Goal: Information Seeking & Learning: Learn about a topic

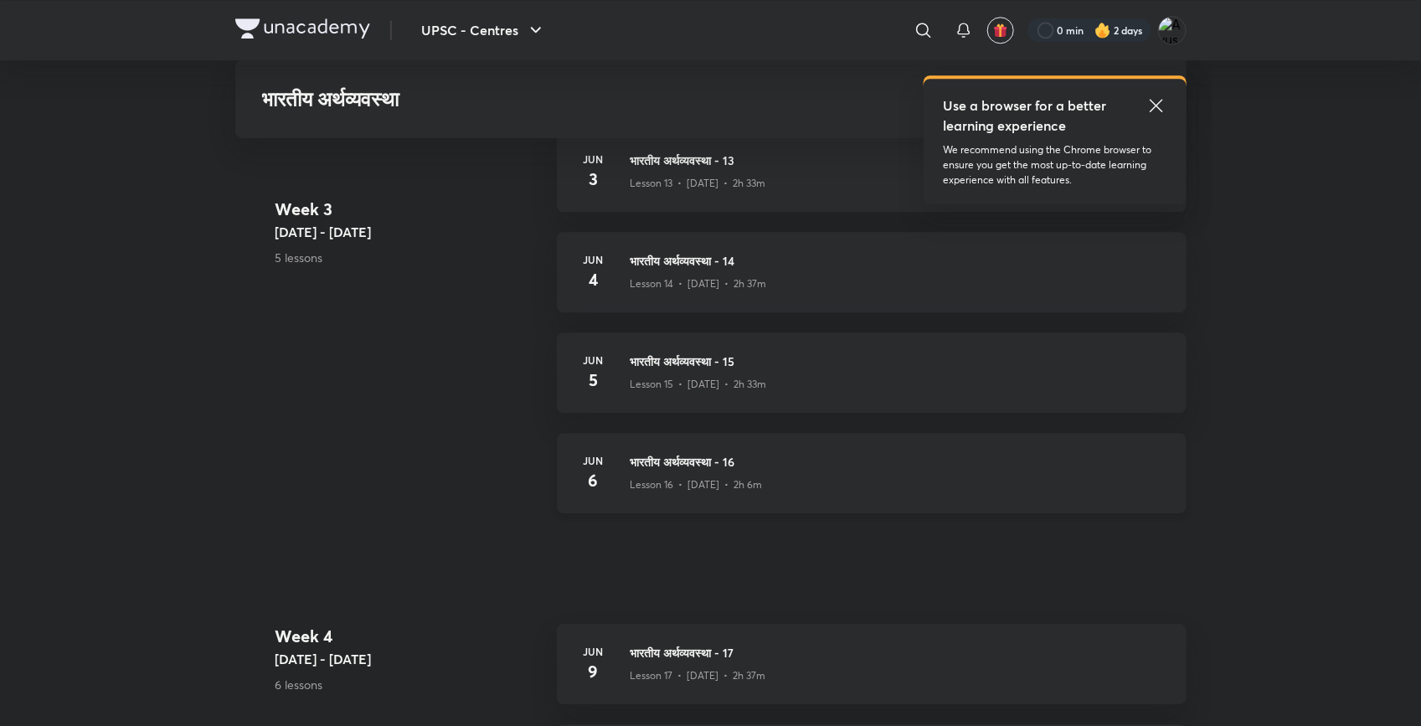
click at [729, 472] on div "Lesson 16 • Jun 6 • 2h 6m" at bounding box center [899, 482] width 536 height 22
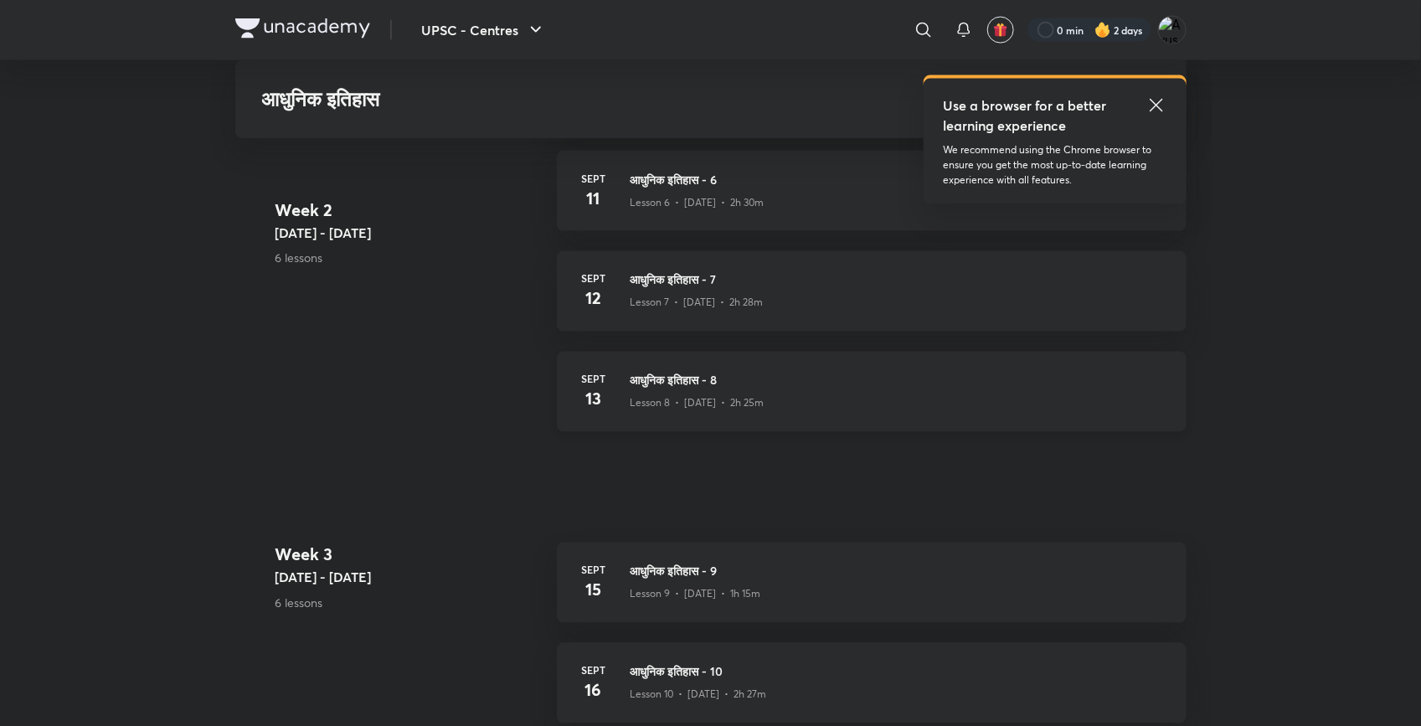
scroll to position [1170, 0]
click at [738, 407] on p "Lesson 8 • [DATE] • 2h 25m" at bounding box center [698, 402] width 134 height 15
